Goal: Task Accomplishment & Management: Use online tool/utility

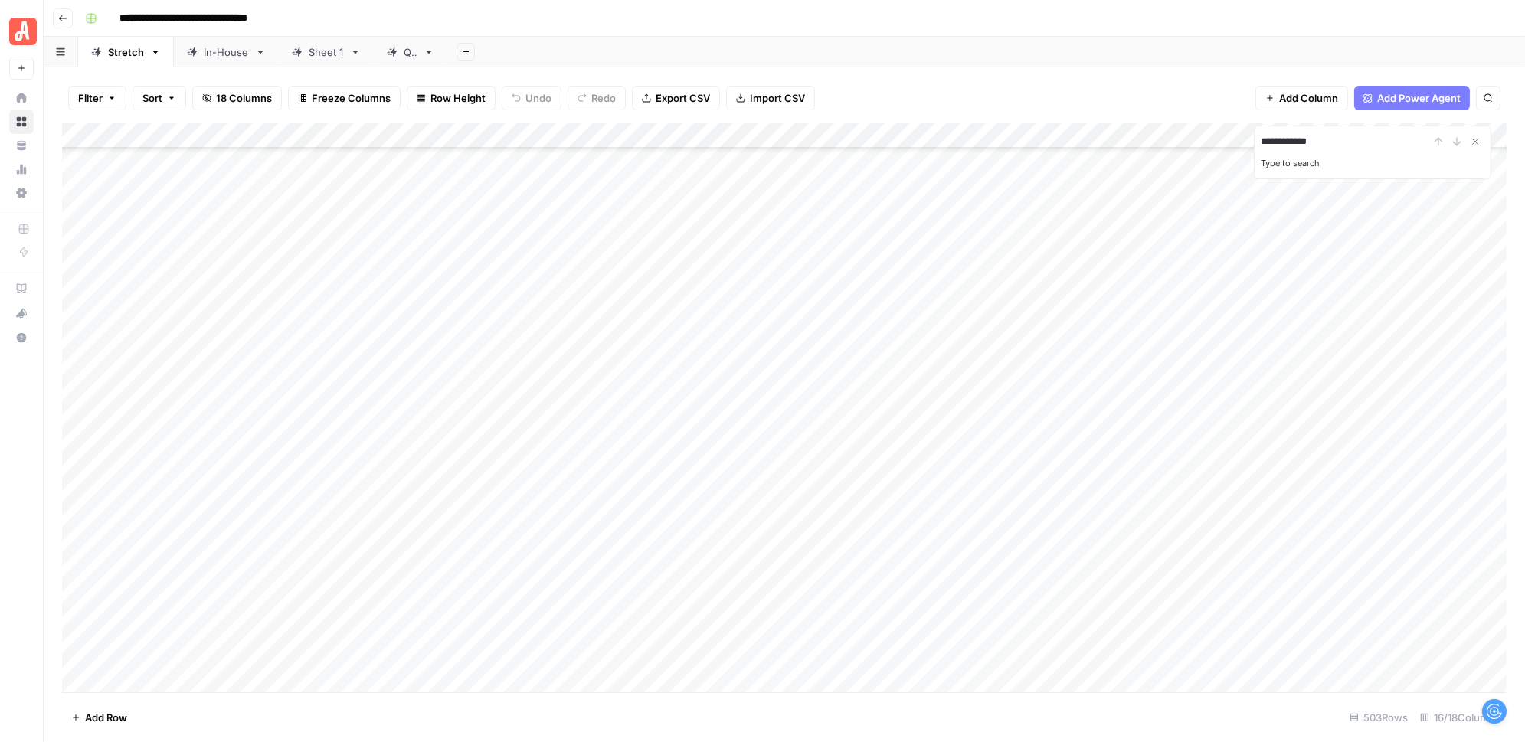
scroll to position [11992, 0]
click at [1455, 144] on div "**********" at bounding box center [1373, 142] width 224 height 18
click at [1364, 148] on input "**********" at bounding box center [1345, 142] width 169 height 18
type input "**********"
click at [1455, 139] on icon "Next Result" at bounding box center [1457, 142] width 12 height 12
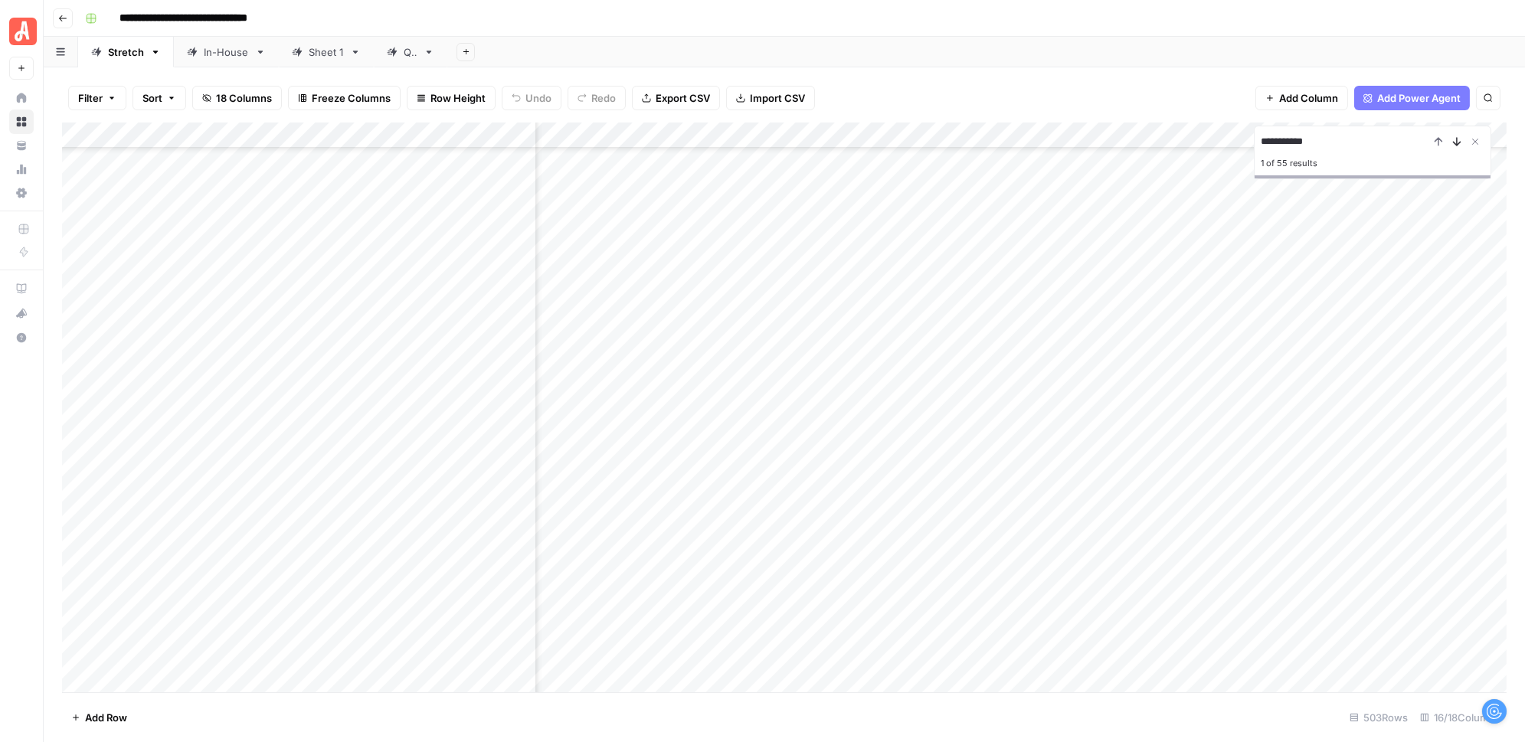
scroll to position [676, 1070]
click at [1437, 137] on icon "Previous Result" at bounding box center [1438, 142] width 12 height 12
click at [1438, 136] on icon "Previous Result" at bounding box center [1438, 142] width 12 height 12
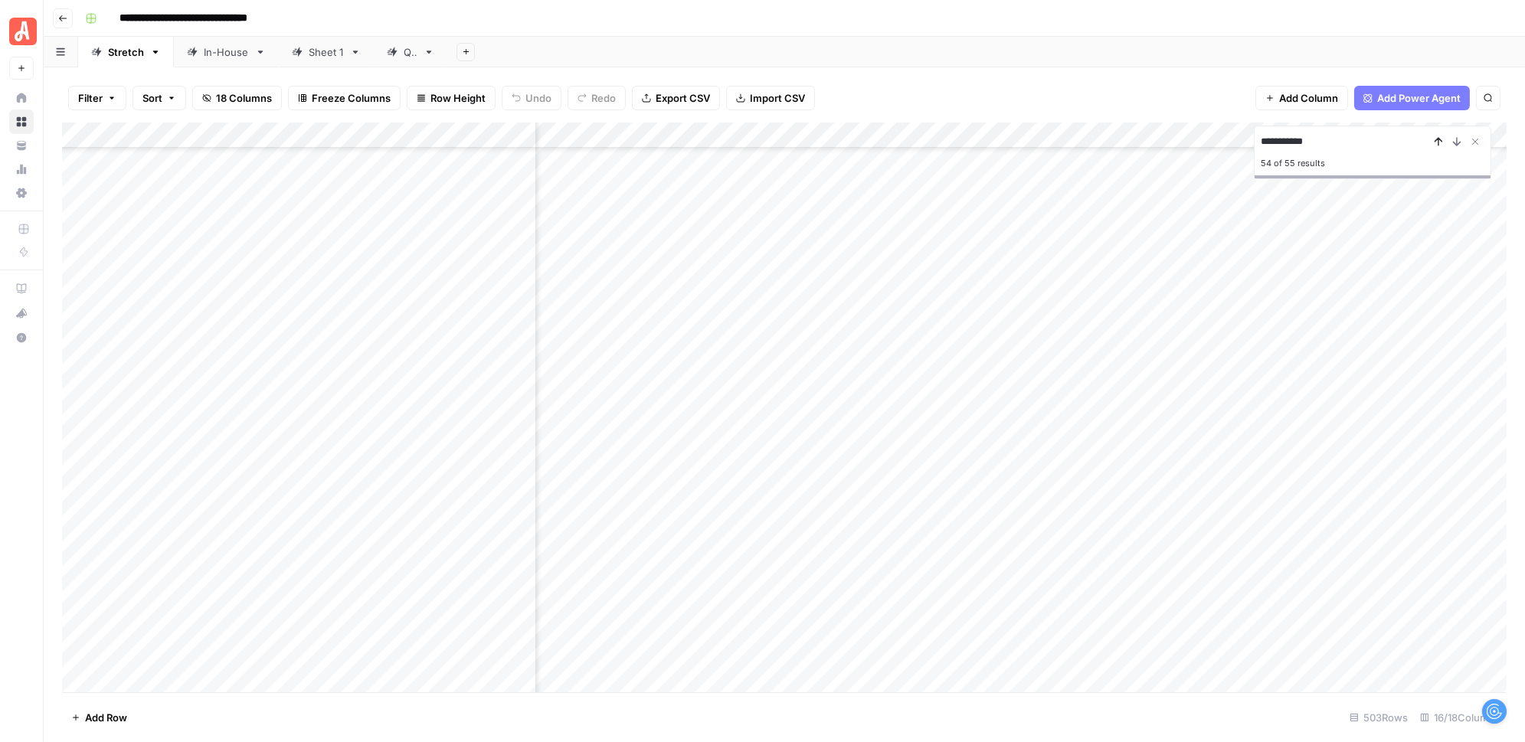
click at [1439, 136] on icon "Previous Result" at bounding box center [1438, 142] width 12 height 12
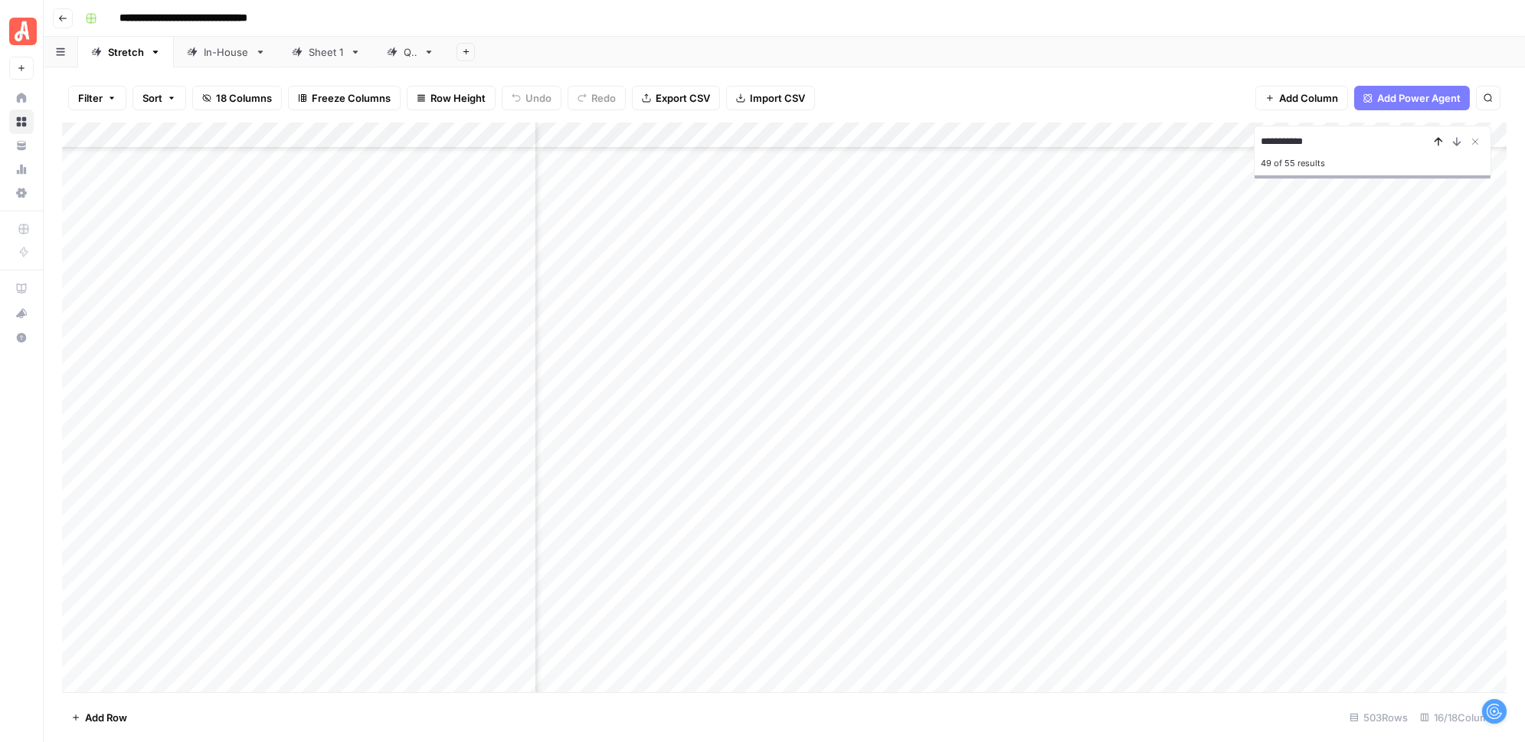
click at [1439, 136] on icon "Previous Result" at bounding box center [1438, 142] width 12 height 12
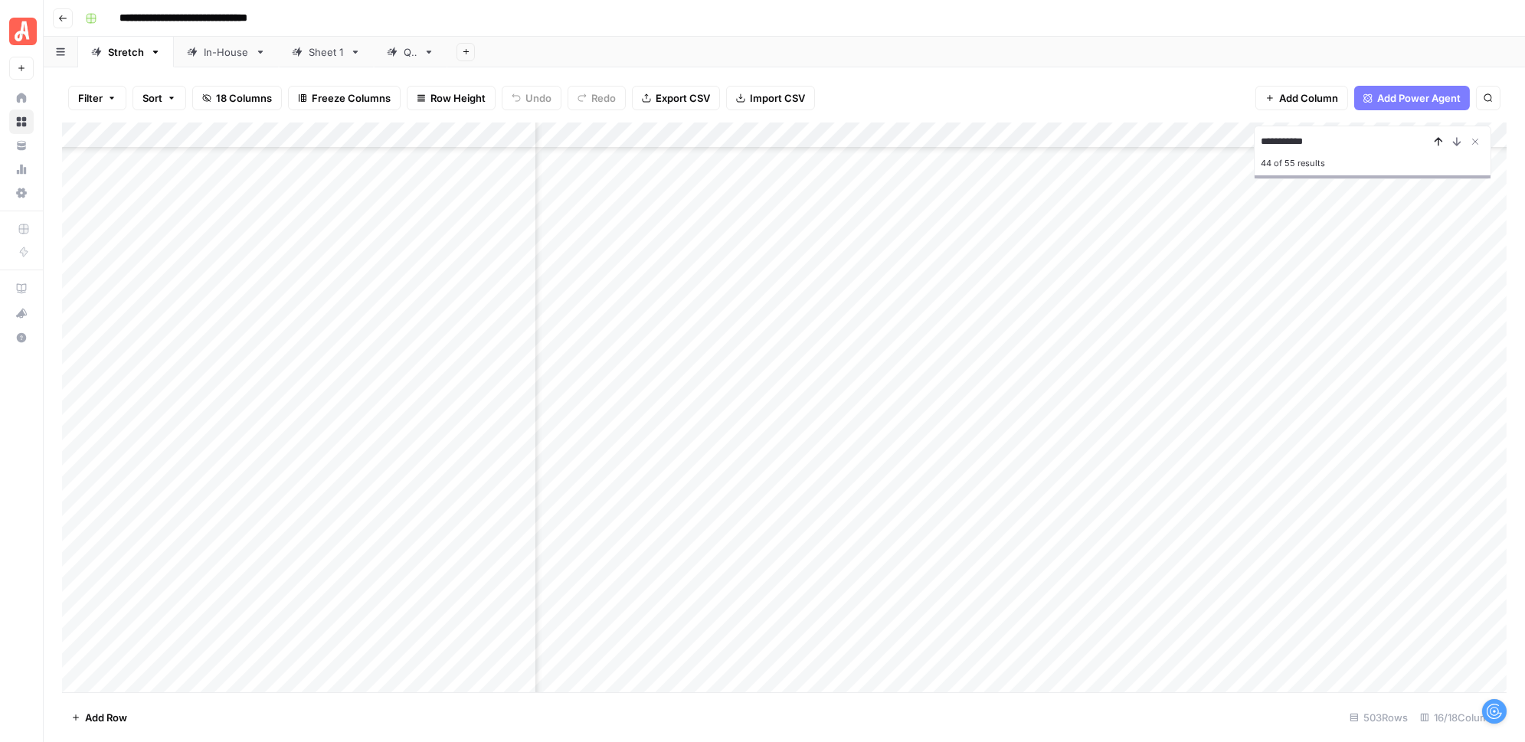
click at [1439, 136] on icon "Previous Result" at bounding box center [1438, 142] width 12 height 12
click at [1478, 142] on icon "Close Search" at bounding box center [1475, 142] width 12 height 12
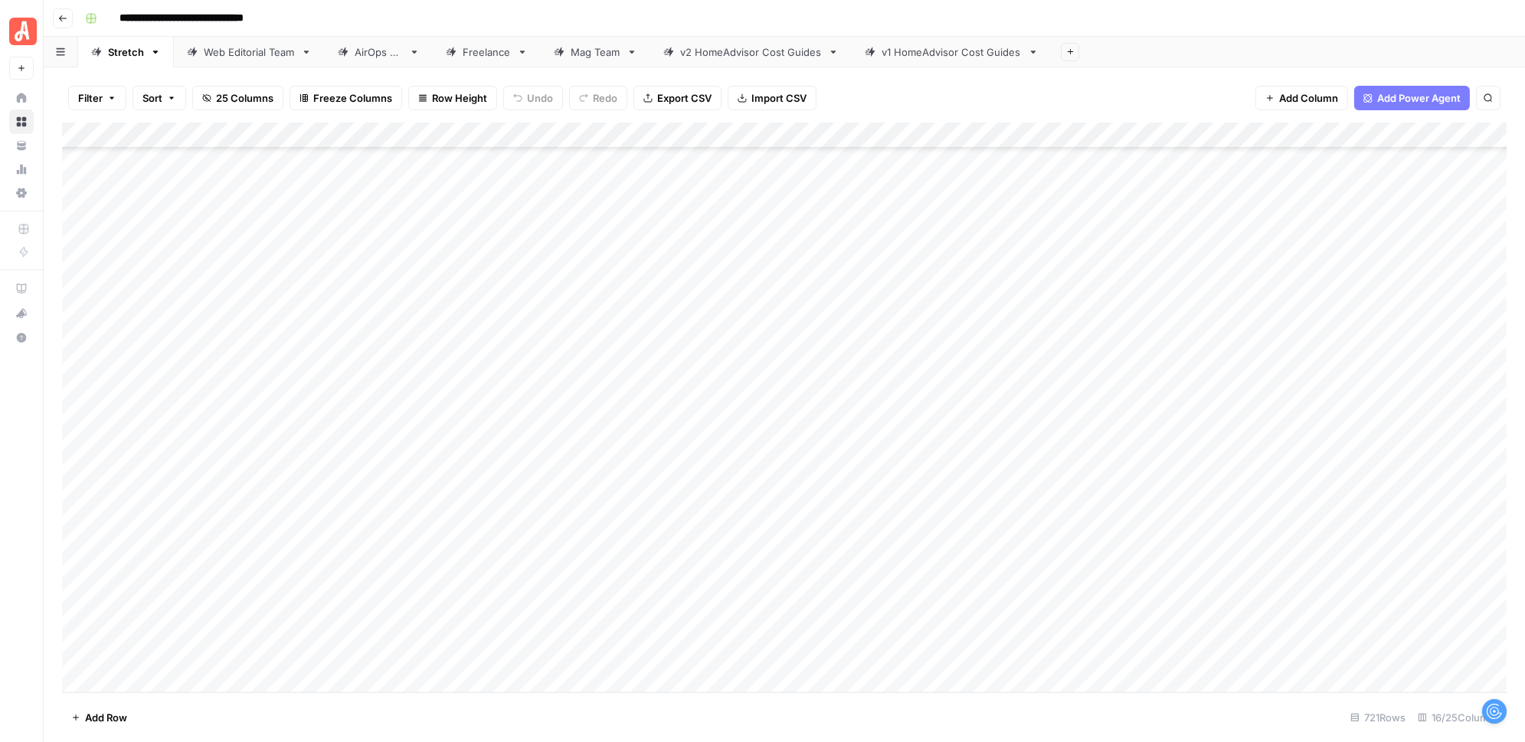
click at [717, 54] on div "v2 HomeAdvisor Cost Guides" at bounding box center [751, 51] width 142 height 15
click at [900, 51] on div "v1 HomeAdvisor Cost Guides" at bounding box center [952, 51] width 140 height 15
click at [231, 61] on link "Web Editorial Team" at bounding box center [249, 52] width 151 height 31
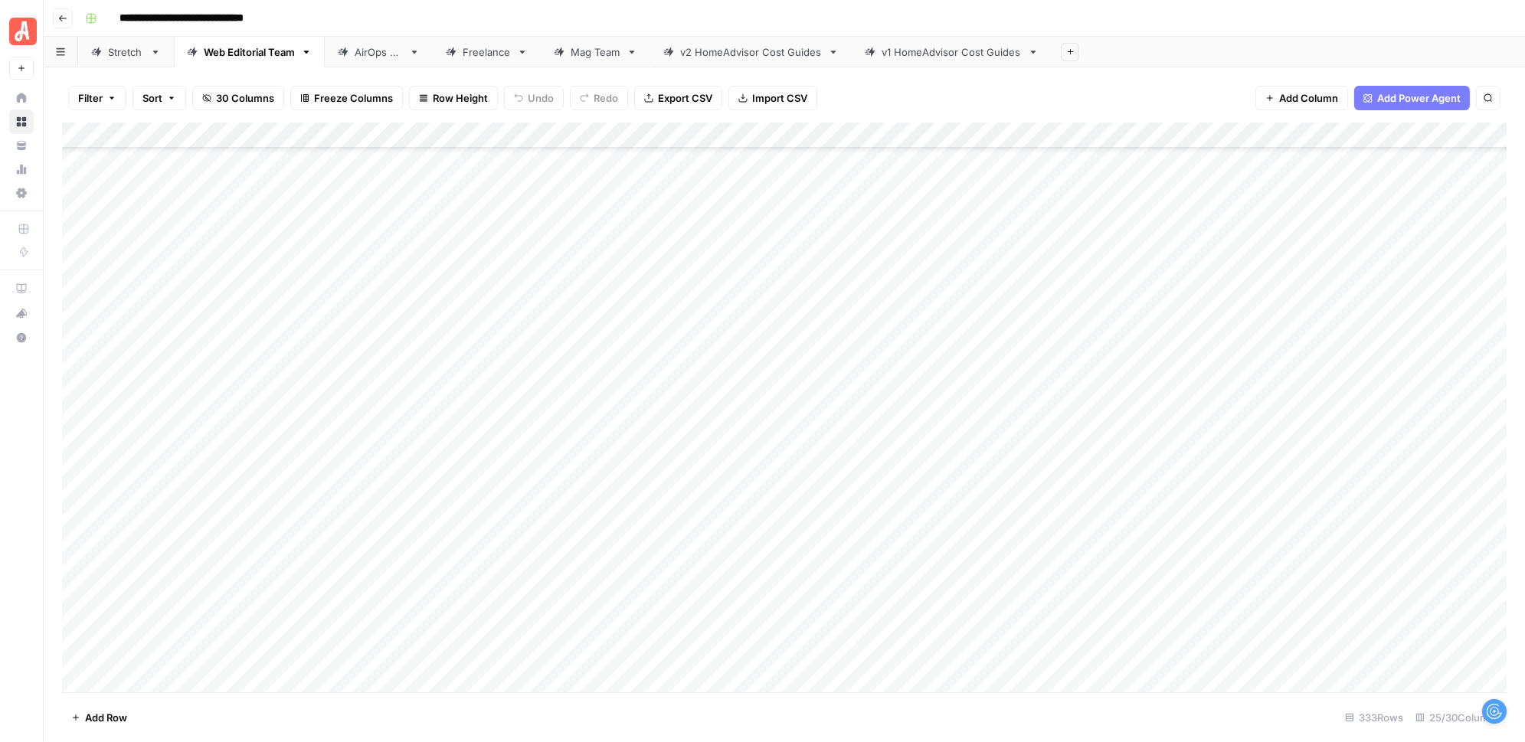
click at [1110, 529] on div "Add Column" at bounding box center [784, 408] width 1445 height 570
click at [1128, 555] on div "Add Column" at bounding box center [784, 408] width 1445 height 570
click at [1127, 580] on div "Add Column" at bounding box center [784, 408] width 1445 height 570
click at [1204, 604] on div "Add Column" at bounding box center [784, 408] width 1445 height 570
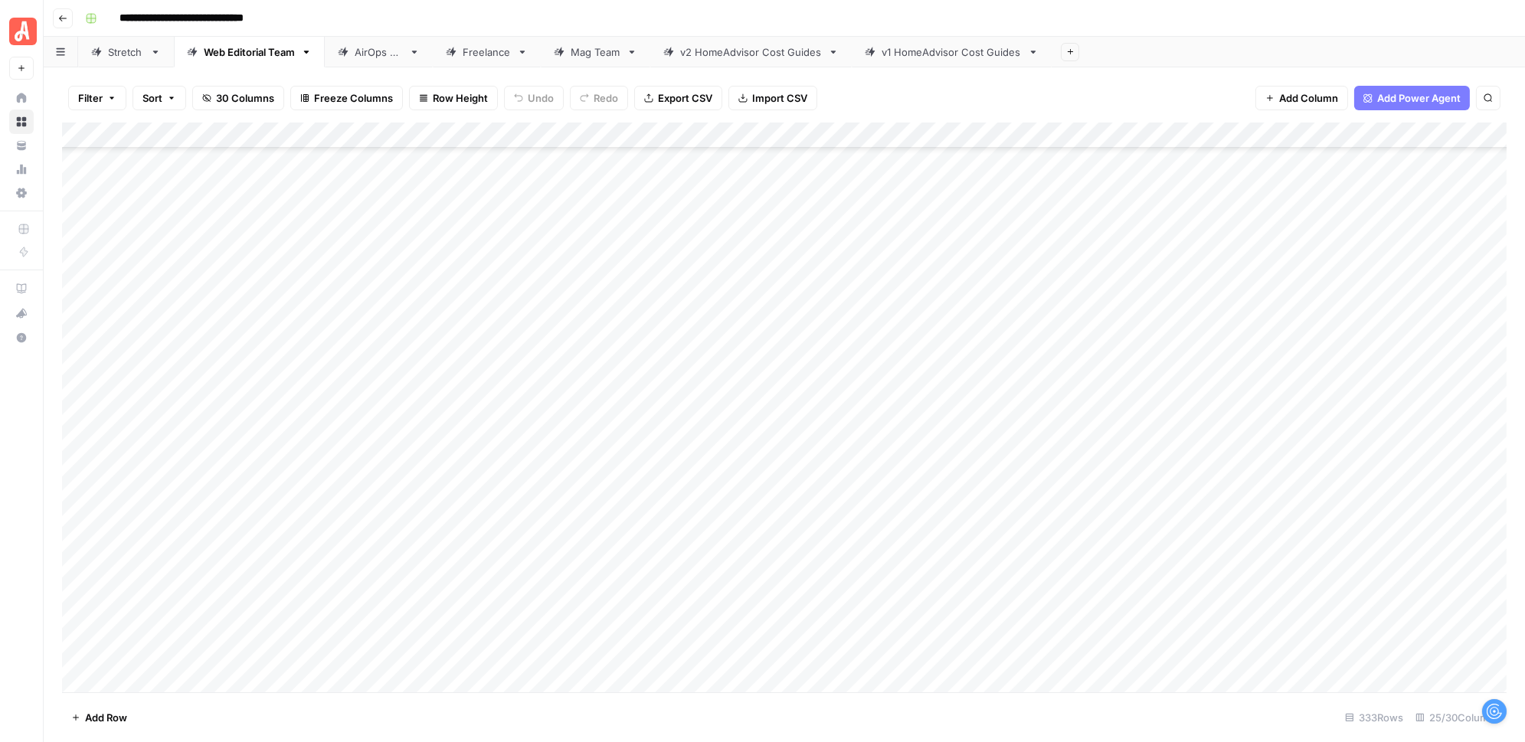
click at [1122, 506] on div "Add Column" at bounding box center [784, 408] width 1445 height 570
click at [1125, 534] on div "Add Column" at bounding box center [784, 408] width 1445 height 570
click at [1124, 556] on div "Add Column" at bounding box center [784, 408] width 1445 height 570
